Goal: Task Accomplishment & Management: Use online tool/utility

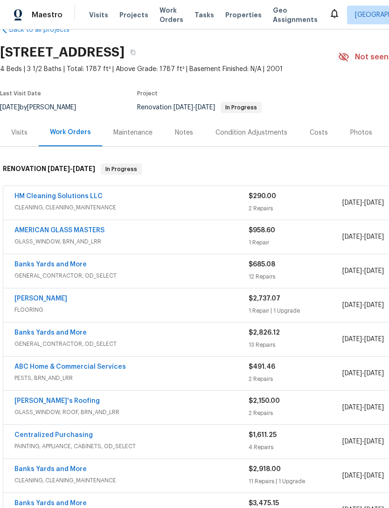
scroll to position [23, 0]
click at [40, 266] on link "Banks Yards and More" at bounding box center [50, 264] width 72 height 7
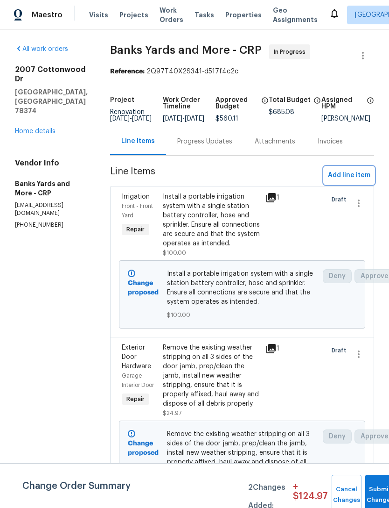
click at [356, 181] on span "Add line item" at bounding box center [349, 176] width 42 height 12
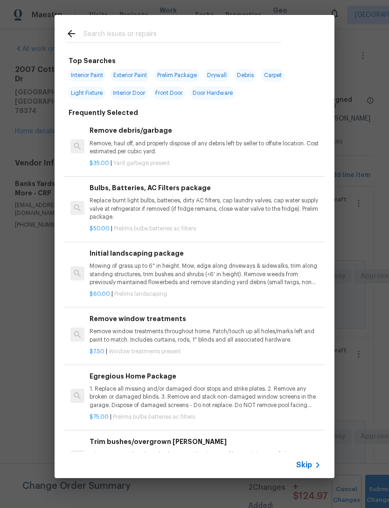
click at [89, 31] on input "text" at bounding box center [183, 35] width 198 height 14
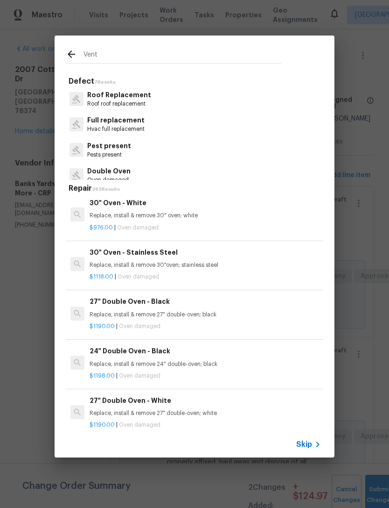
scroll to position [721, 0]
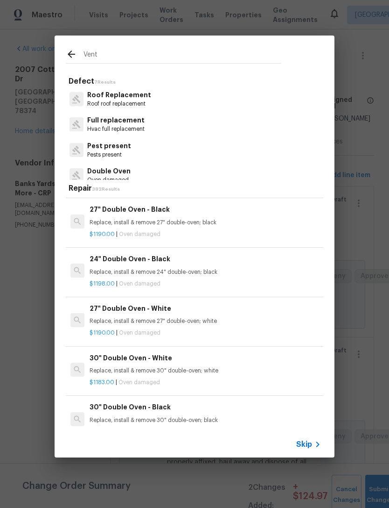
click at [256, 54] on input "Vent" at bounding box center [183, 56] width 198 height 14
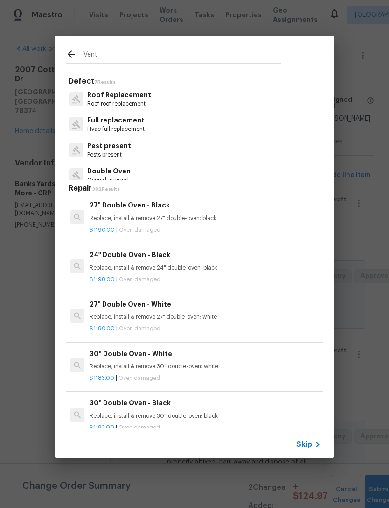
scroll to position [797, 0]
type input "V"
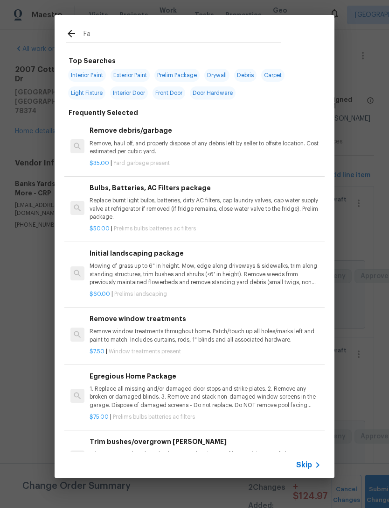
type input "Fan"
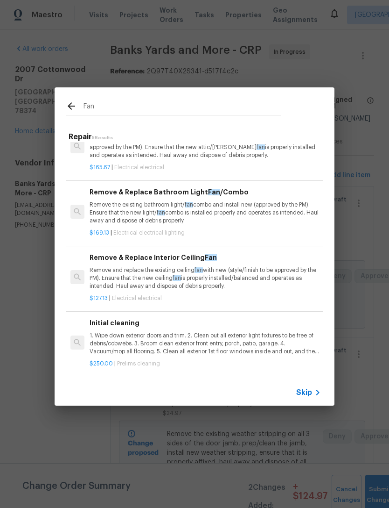
scroll to position [85, 0]
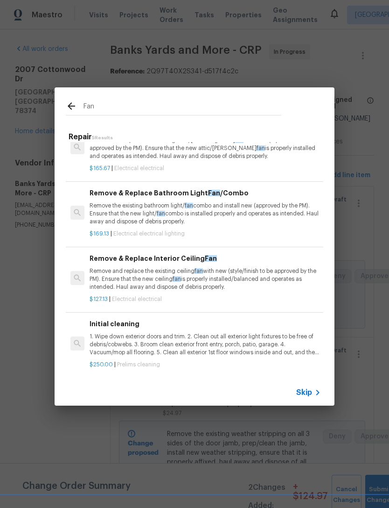
click at [266, 212] on p "Remove the existing bathroom light/ fan combo and install new (approved by the …" at bounding box center [206, 214] width 232 height 24
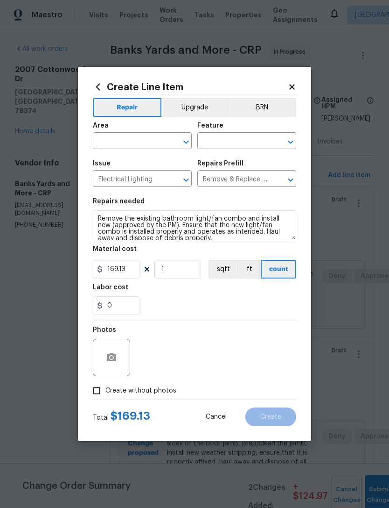
click at [153, 143] on input "text" at bounding box center [129, 141] width 73 height 14
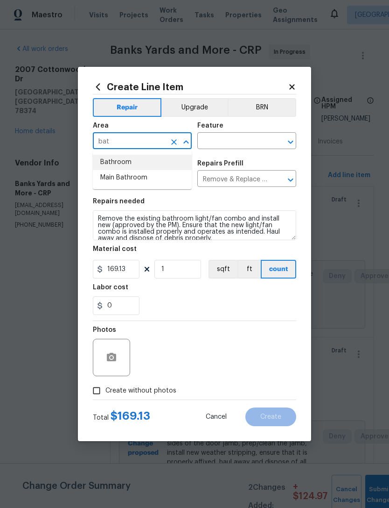
click at [108, 162] on li "Bathroom" at bounding box center [142, 162] width 99 height 15
type input "Bathroom"
click at [246, 143] on input "text" at bounding box center [234, 141] width 73 height 14
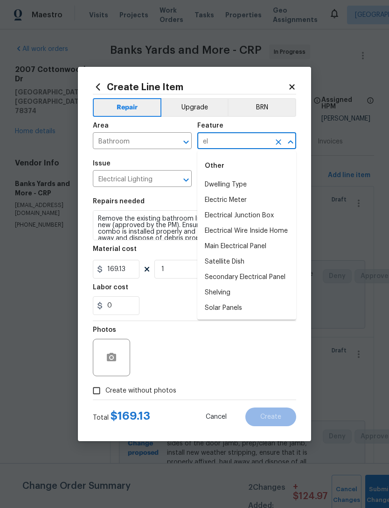
type input "e"
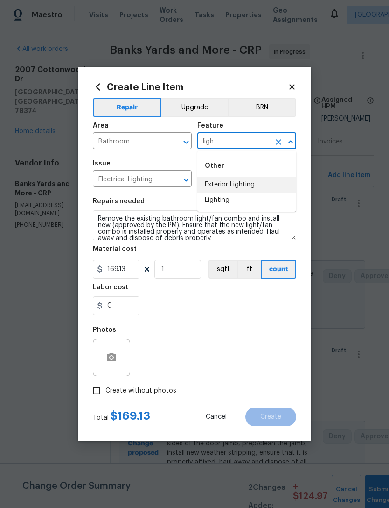
click at [253, 189] on li "Exterior Lighting" at bounding box center [247, 184] width 99 height 15
type input "Exterior Lighting"
click at [276, 146] on button "Clear" at bounding box center [278, 141] width 13 height 13
click at [233, 206] on li "Lighting" at bounding box center [247, 199] width 99 height 15
type input "Lighting"
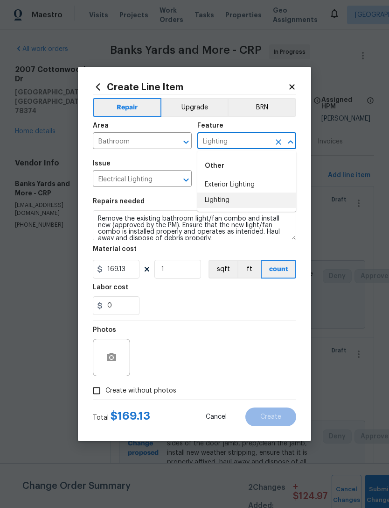
click at [232, 205] on div "Repairs needed" at bounding box center [195, 204] width 204 height 12
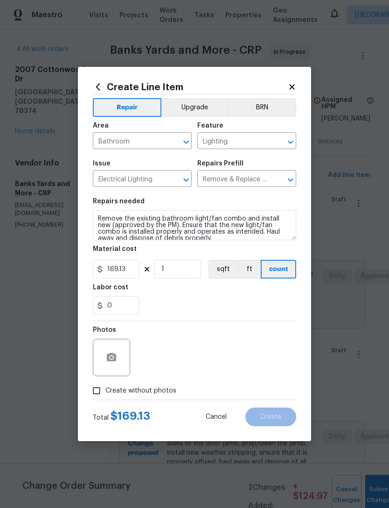
click at [238, 248] on div "Material cost" at bounding box center [195, 252] width 204 height 12
click at [110, 360] on icon "button" at bounding box center [111, 357] width 9 height 8
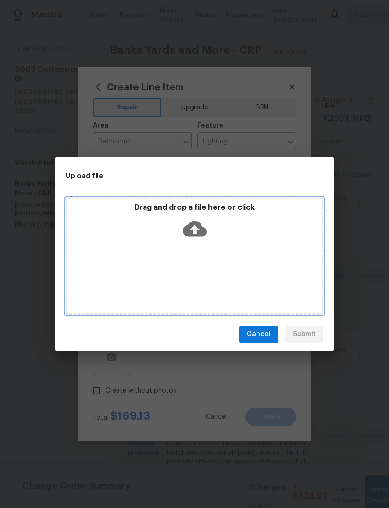
click at [199, 226] on icon at bounding box center [195, 228] width 24 height 16
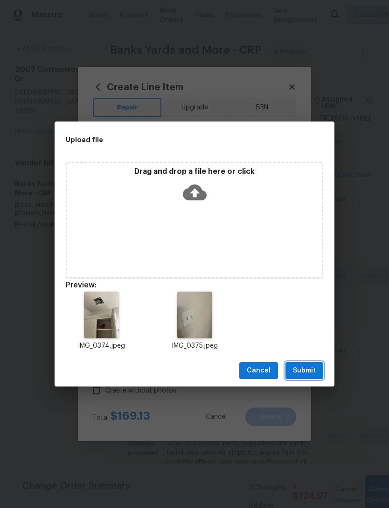
click at [309, 367] on span "Submit" at bounding box center [304, 371] width 23 height 12
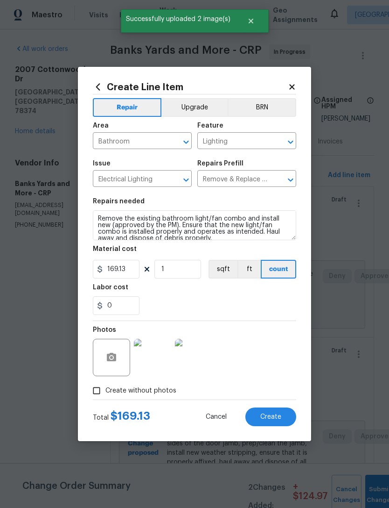
click at [276, 416] on span "Create" at bounding box center [271, 416] width 21 height 7
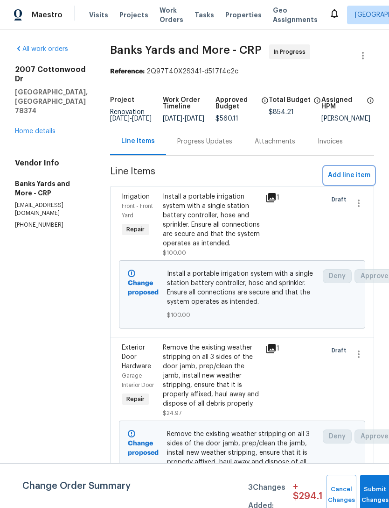
click at [350, 175] on button "Add line item" at bounding box center [350, 175] width 50 height 17
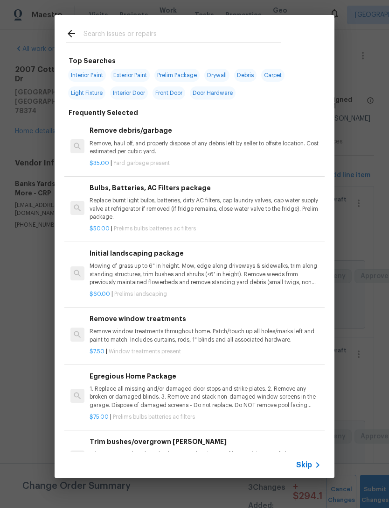
click at [134, 26] on div at bounding box center [174, 33] width 238 height 37
click at [128, 35] on input "text" at bounding box center [183, 35] width 198 height 14
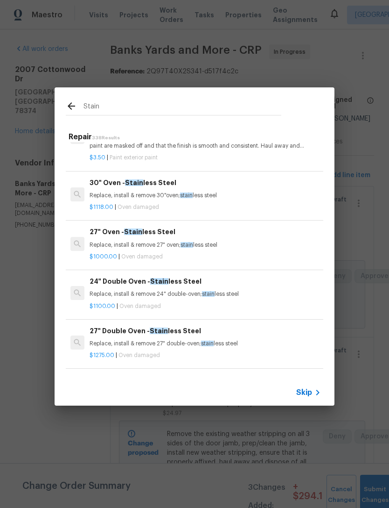
scroll to position [277, 0]
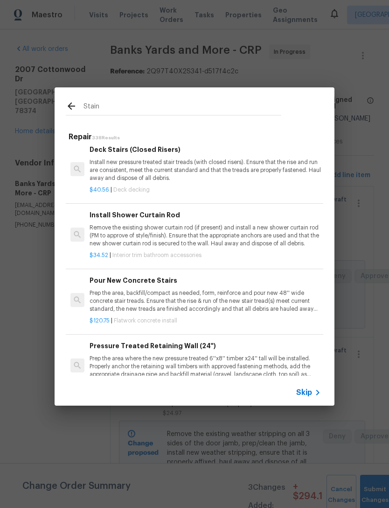
click at [124, 105] on input "Stain" at bounding box center [183, 107] width 198 height 14
type input "S"
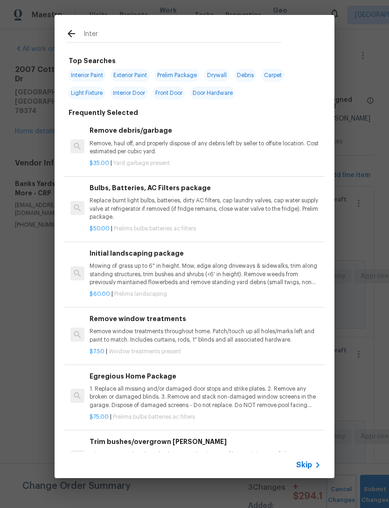
type input "Interi"
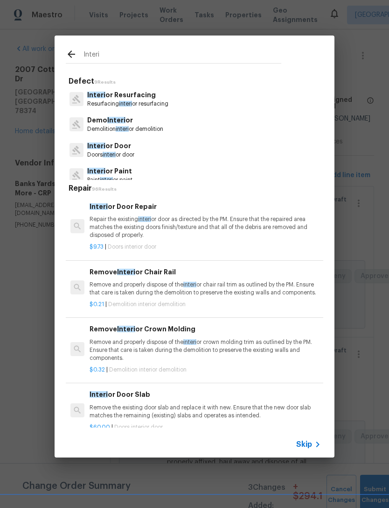
click at [125, 152] on p "Doors interi or door" at bounding box center [110, 155] width 47 height 8
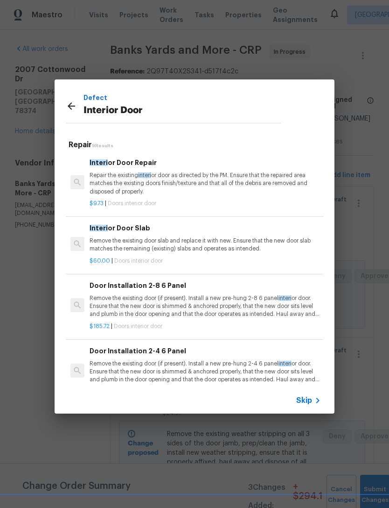
click at [252, 360] on p "Remove the existing door (if present). Install a new pre-hung 2-4 6 panel inter…" at bounding box center [206, 372] width 232 height 24
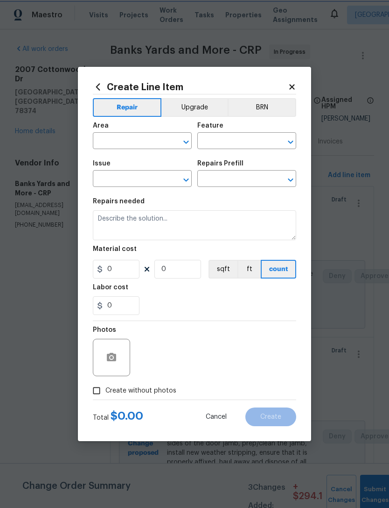
type input "Interior Door"
type input "Door Installation 2-4 6 Panel $170.56"
type textarea "Remove the existing door (if present). Install a new pre-hung 2-4 6 panel inter…"
type input "170.56"
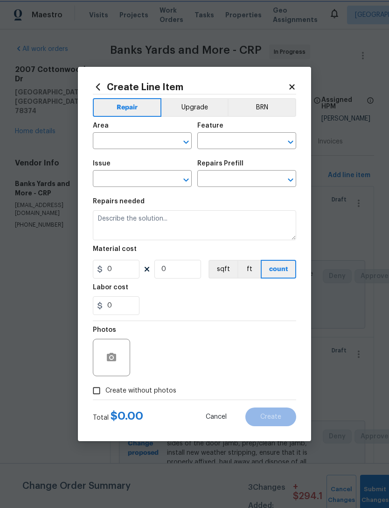
type input "1"
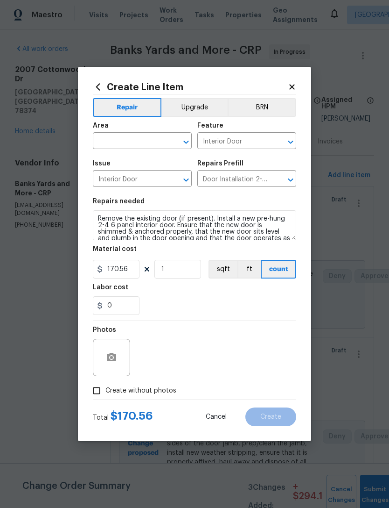
click at [89, 88] on div "Create Line Item Repair Upgrade BRN Area ​ Feature Interior Door ​ Issue Interi…" at bounding box center [194, 254] width 233 height 374
click at [99, 82] on icon at bounding box center [98, 87] width 10 height 10
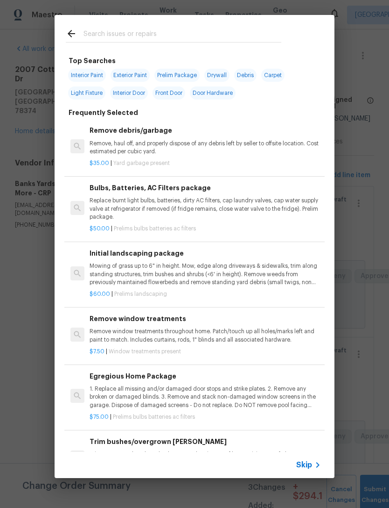
click at [147, 29] on input "text" at bounding box center [183, 35] width 198 height 14
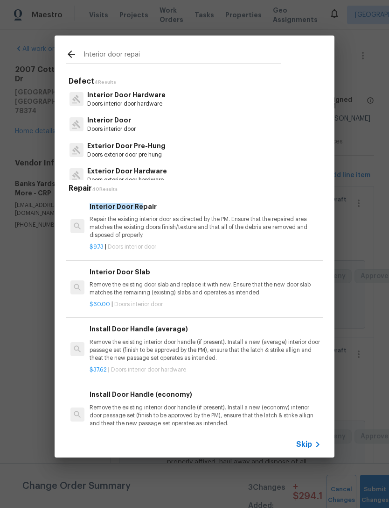
type input "Interior door repair"
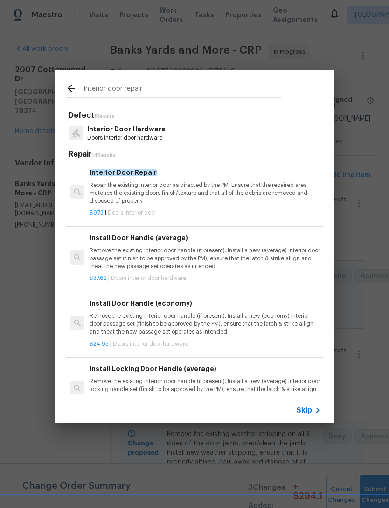
click at [259, 185] on p "Repair the existing interior door as directed by the PM. Ensure that the repair…" at bounding box center [206, 193] width 232 height 24
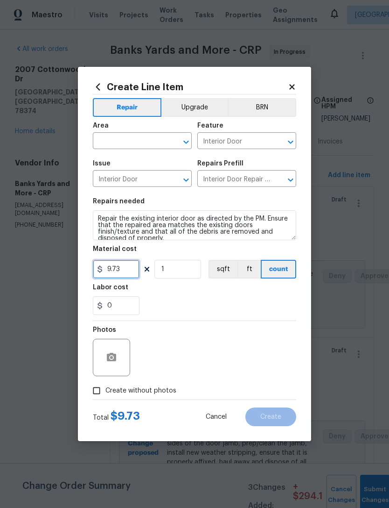
click at [124, 273] on input "9.73" at bounding box center [116, 269] width 47 height 19
type input "40"
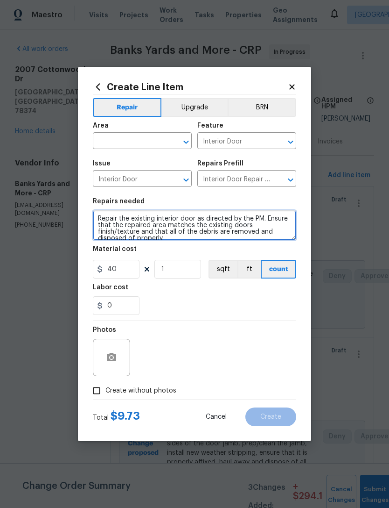
click at [237, 224] on textarea "Repair the existing interior door as directed by the PM. Ensure that the repair…" at bounding box center [195, 225] width 204 height 30
click at [247, 228] on textarea "Repair the existing interior door as directed by the PM. Ensure that the repair…" at bounding box center [195, 225] width 204 height 30
click at [249, 232] on textarea "Repair the existing interior door as directed by the PM. Ensure that the repair…" at bounding box center [195, 225] width 204 height 30
click at [197, 234] on textarea "Repair the existing interior door as directed by the PM. Ensure that the repair…" at bounding box center [195, 225] width 204 height 30
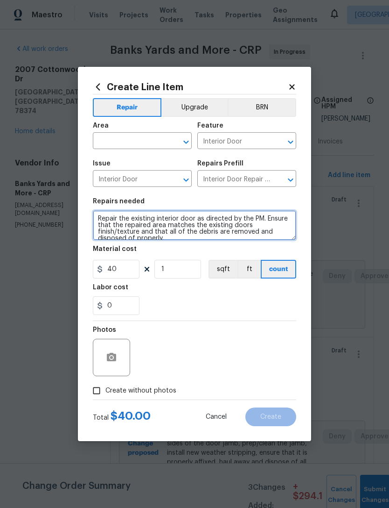
click at [197, 233] on textarea "Repair the existing interior door as directed by the PM. Ensure that the repair…" at bounding box center [195, 225] width 204 height 30
click at [200, 230] on textarea "Repair the existing interior door as directed by the PM. Ensure that the repair…" at bounding box center [195, 225] width 204 height 30
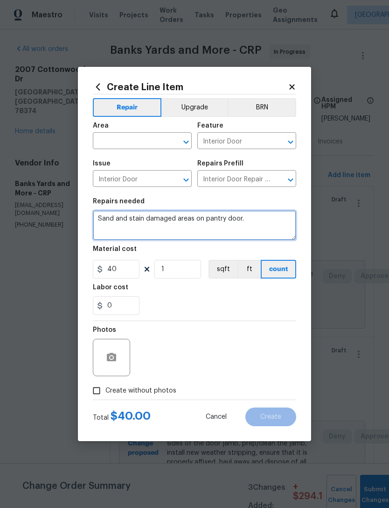
type textarea "Sand and stain damaged areas on pantry door."
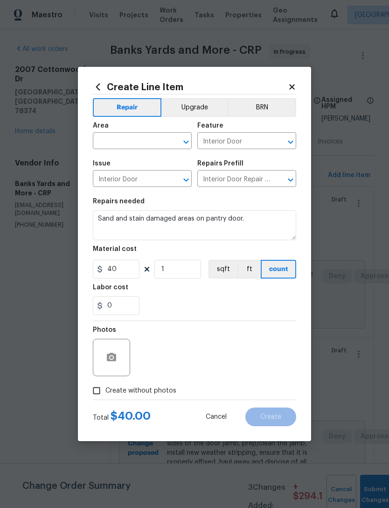
click at [150, 136] on input "text" at bounding box center [129, 141] width 73 height 14
click at [145, 162] on li "Kitchen" at bounding box center [142, 162] width 99 height 15
type input "Kitchen"
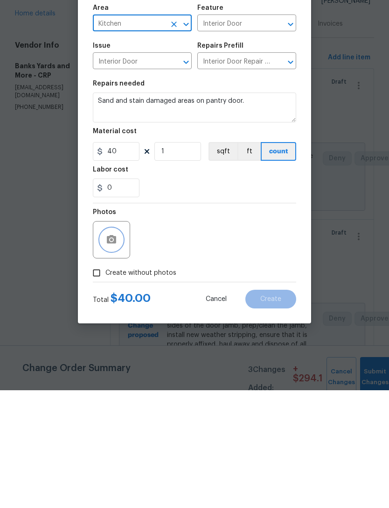
click at [117, 346] on button "button" at bounding box center [111, 357] width 22 height 22
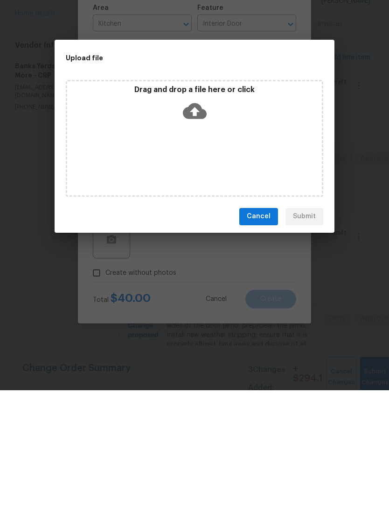
scroll to position [30, 0]
